Goal: Information Seeking & Learning: Check status

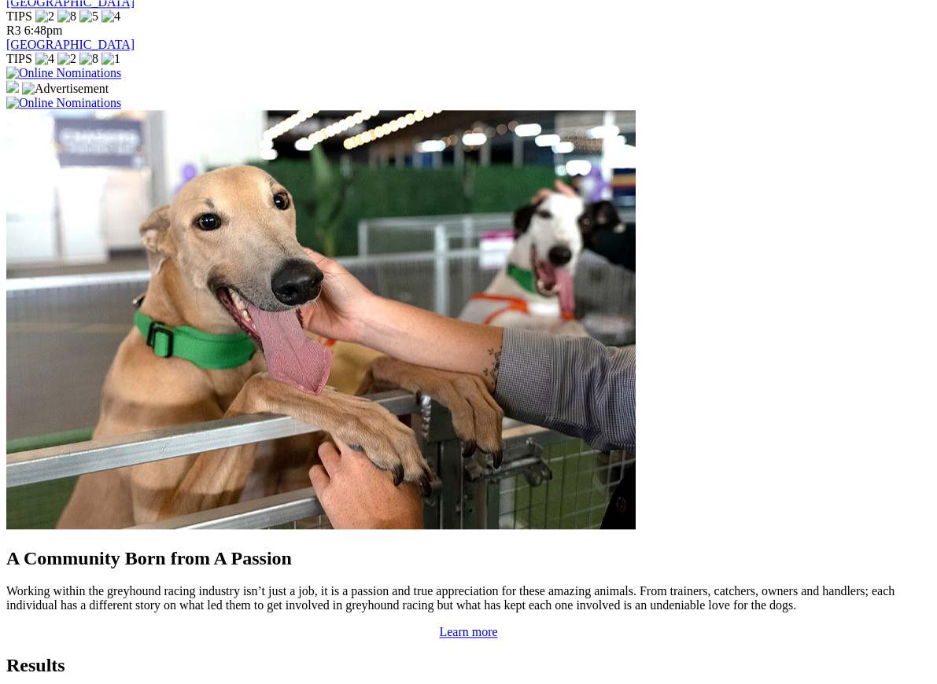
scroll to position [1090, 0]
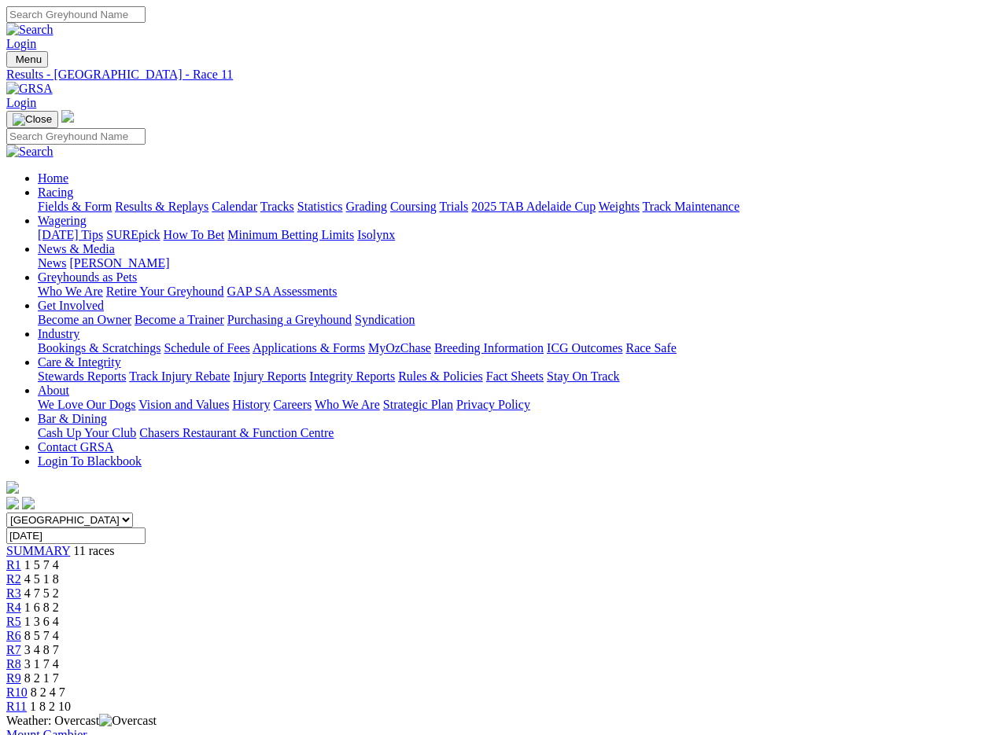
scroll to position [2, 0]
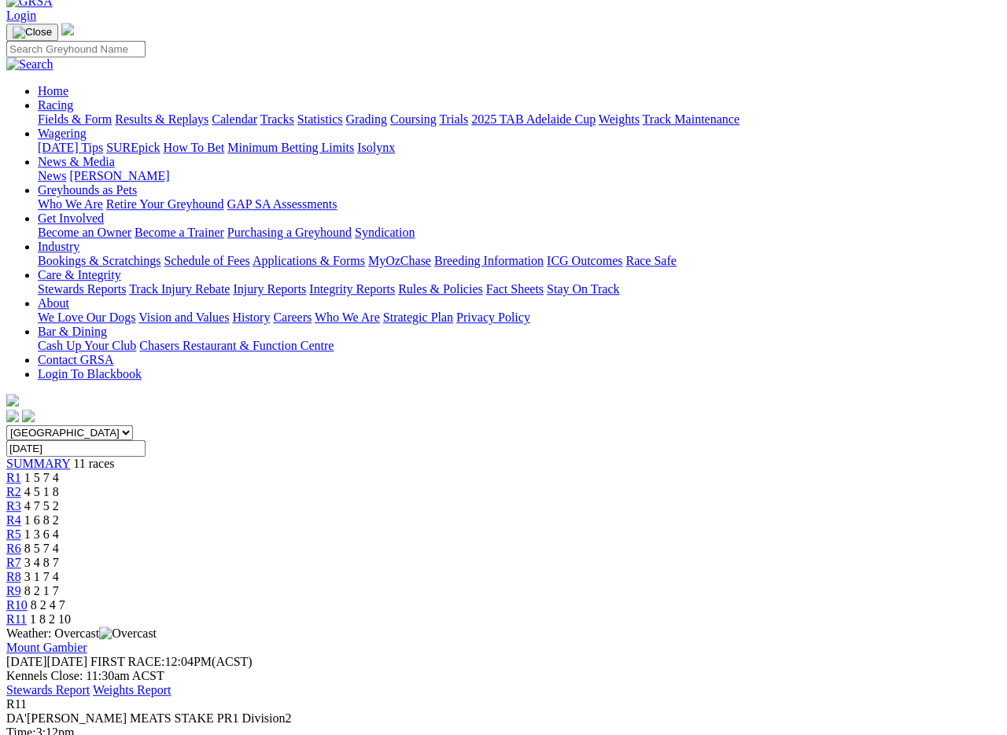
scroll to position [86, 0]
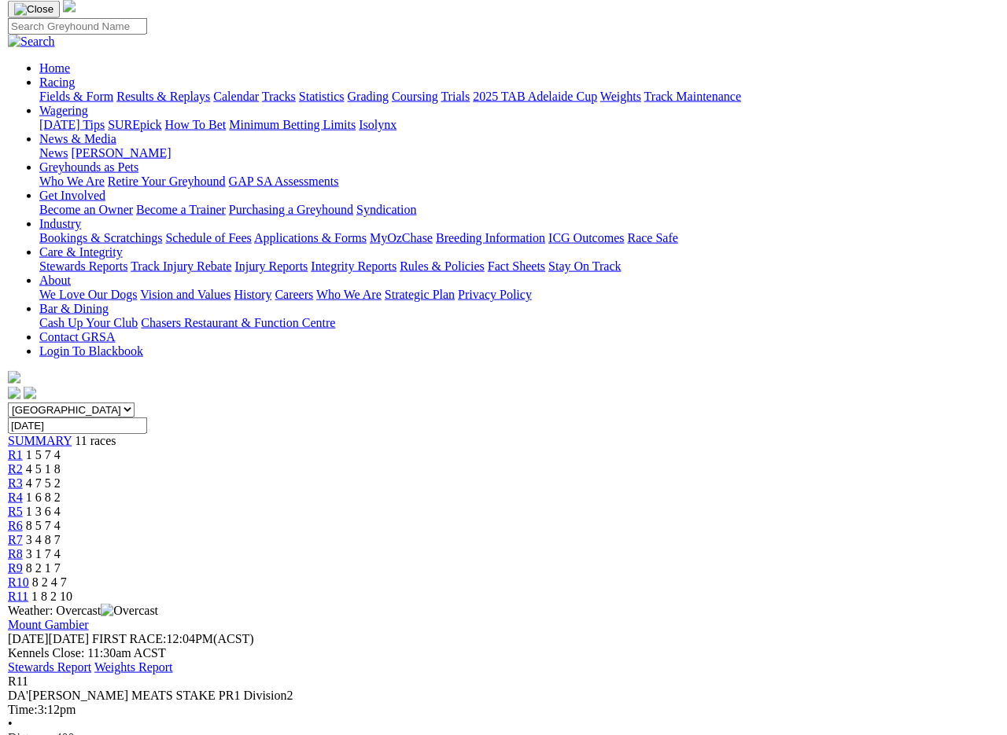
scroll to position [110, 0]
click at [28, 576] on span "R10" at bounding box center [16, 582] width 21 height 13
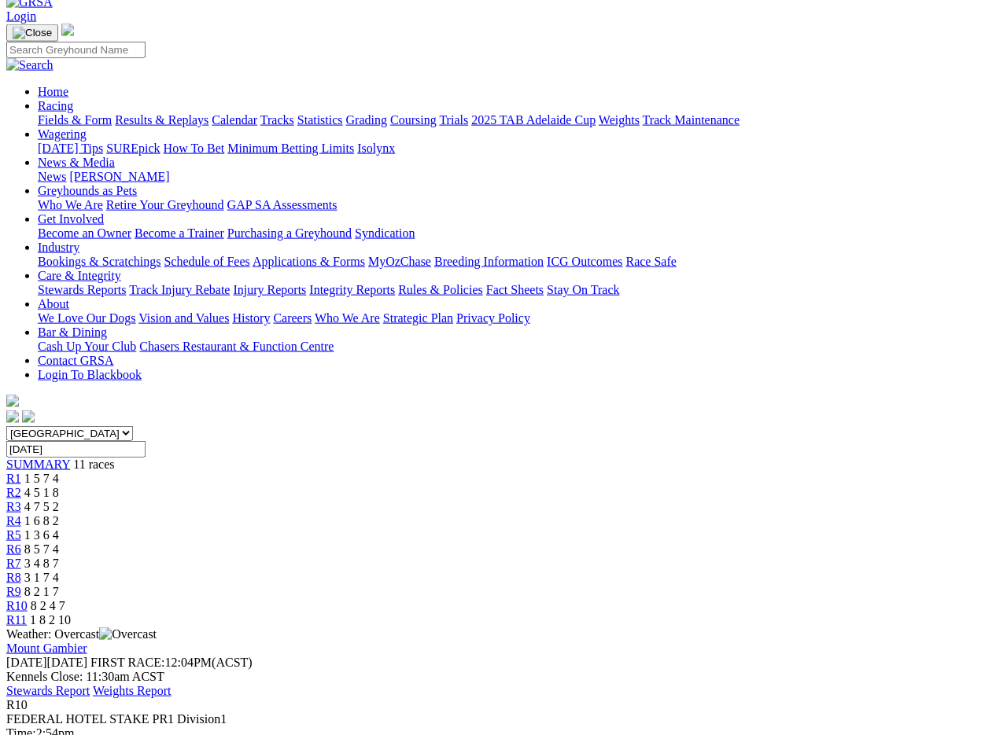
scroll to position [82, 0]
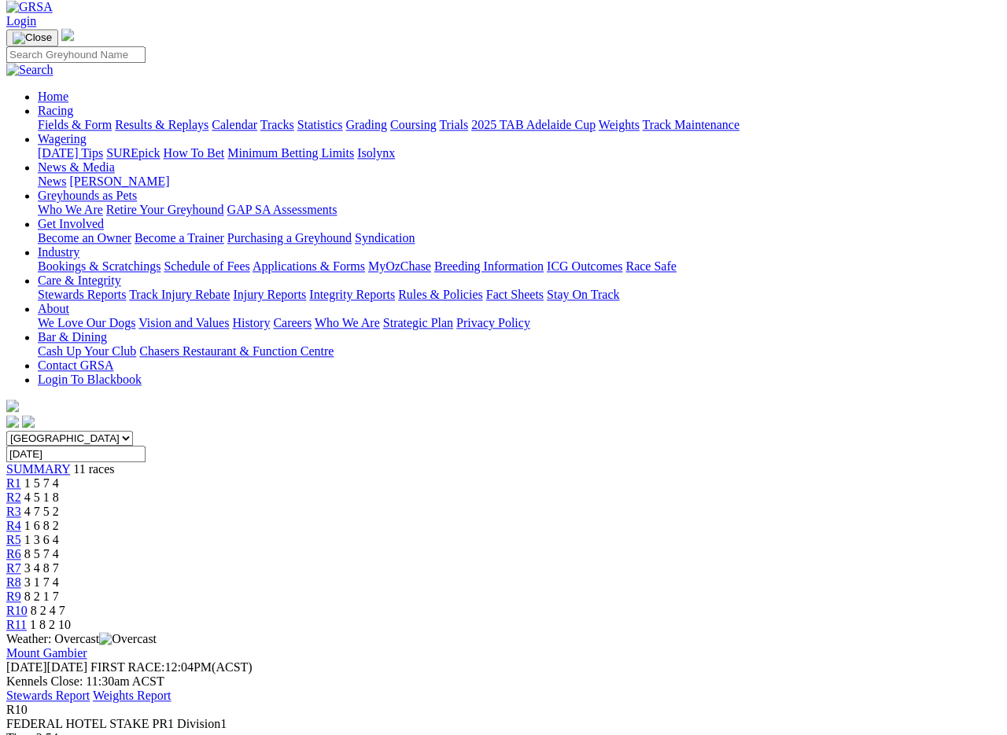
click at [21, 590] on span "R9" at bounding box center [13, 596] width 15 height 13
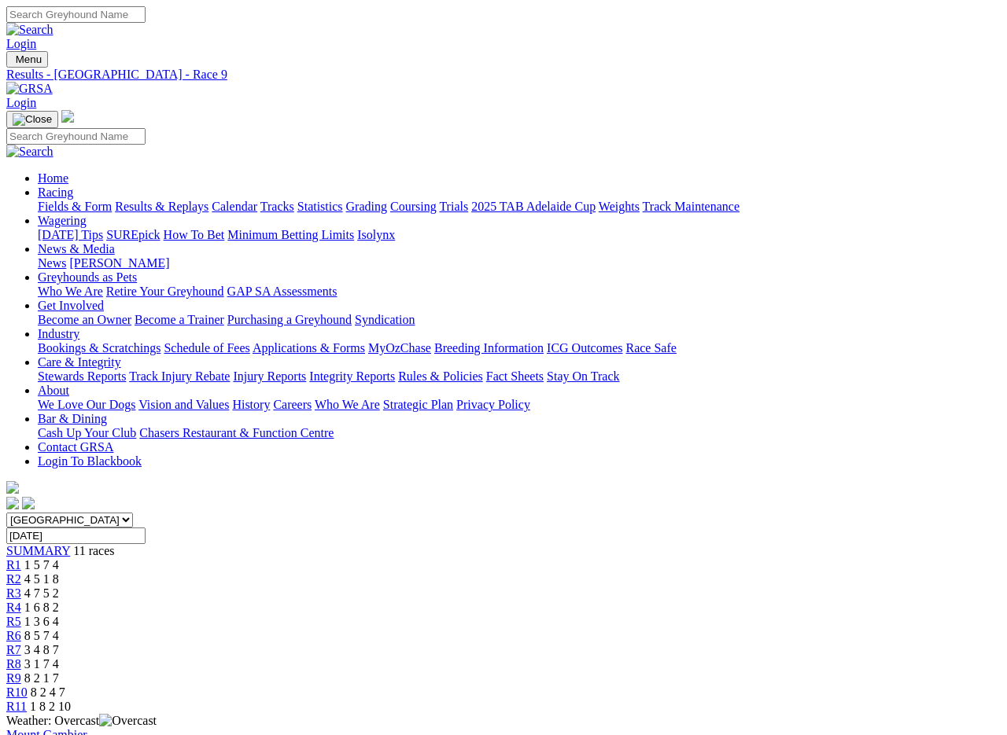
click at [191, 200] on link "Results & Replays" at bounding box center [162, 206] width 94 height 13
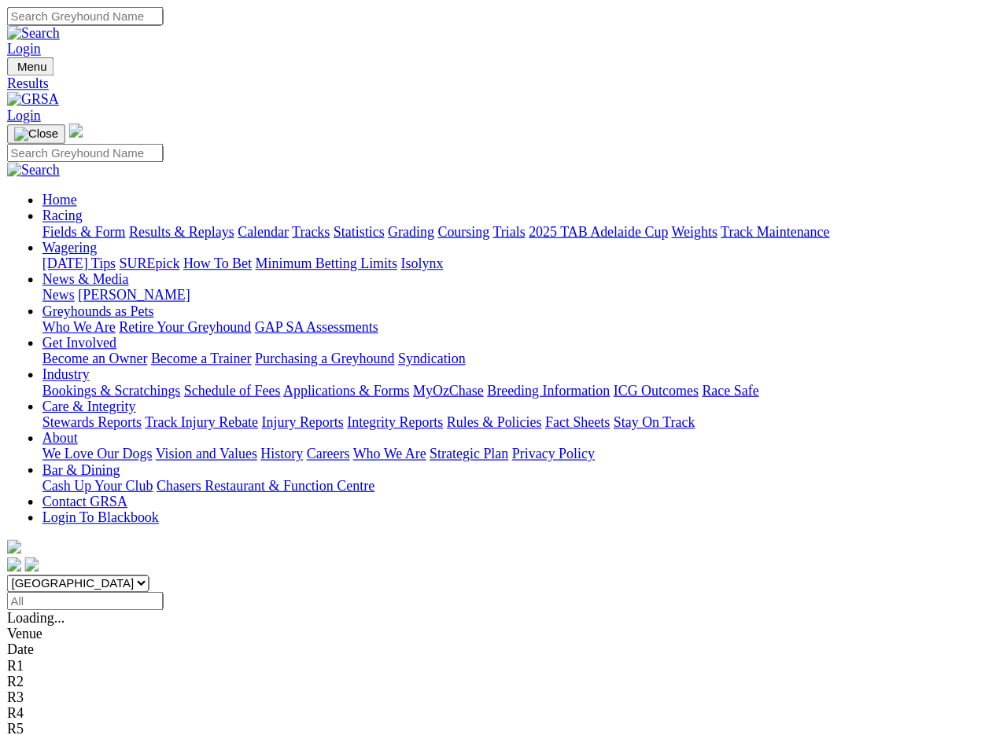
scroll to position [2, 0]
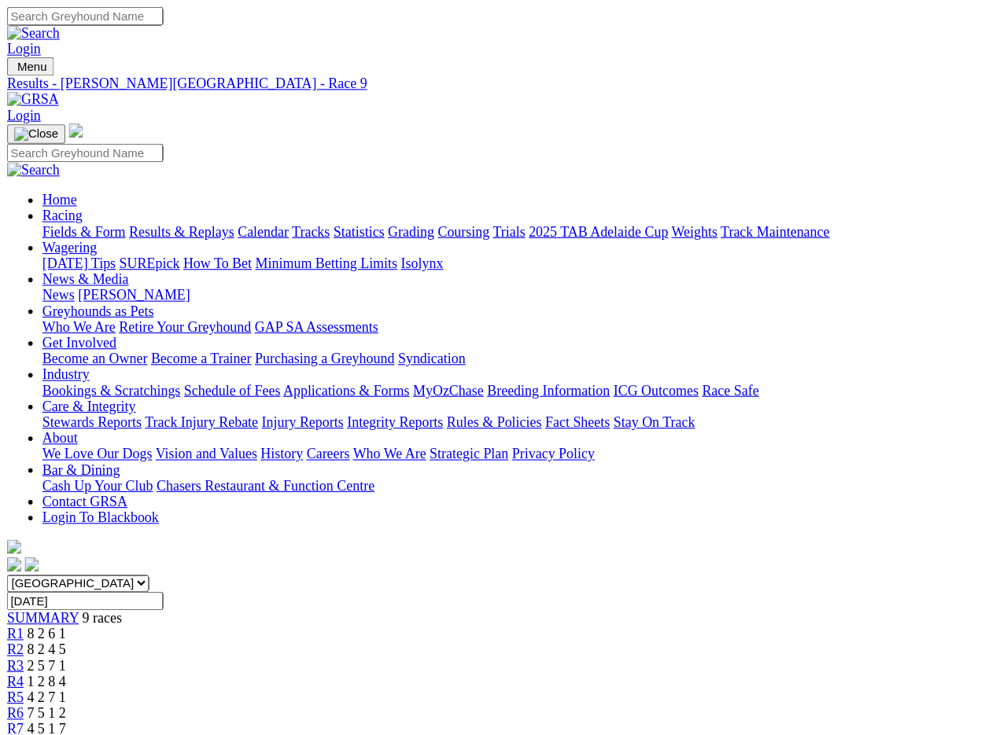
scroll to position [2, 0]
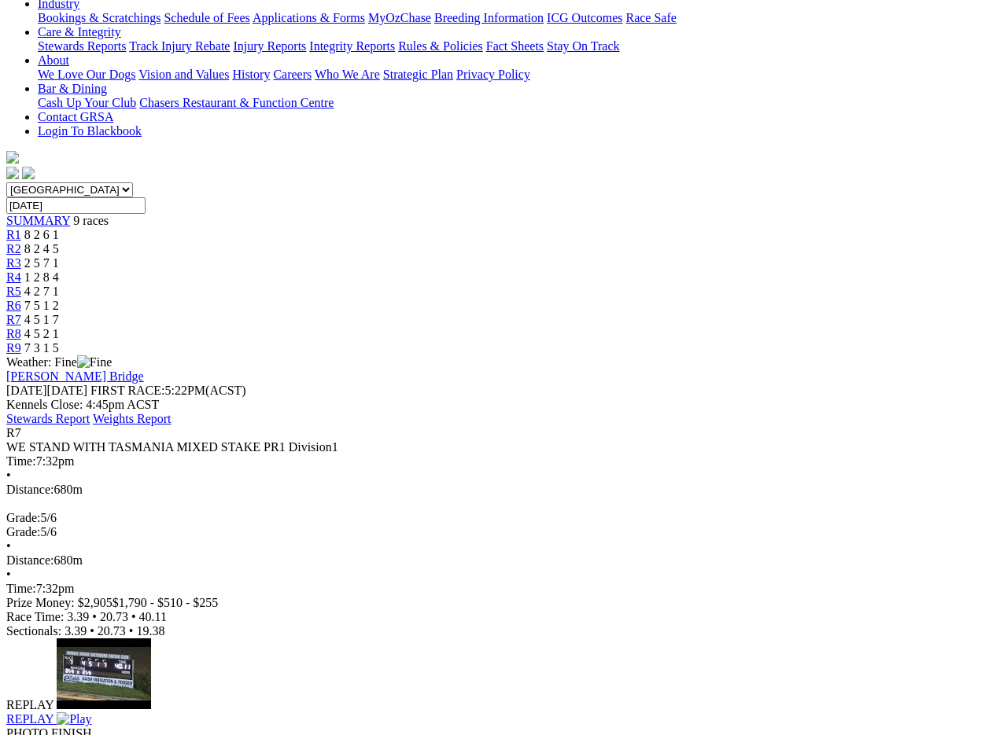
scroll to position [329, 0]
